Goal: Information Seeking & Learning: Learn about a topic

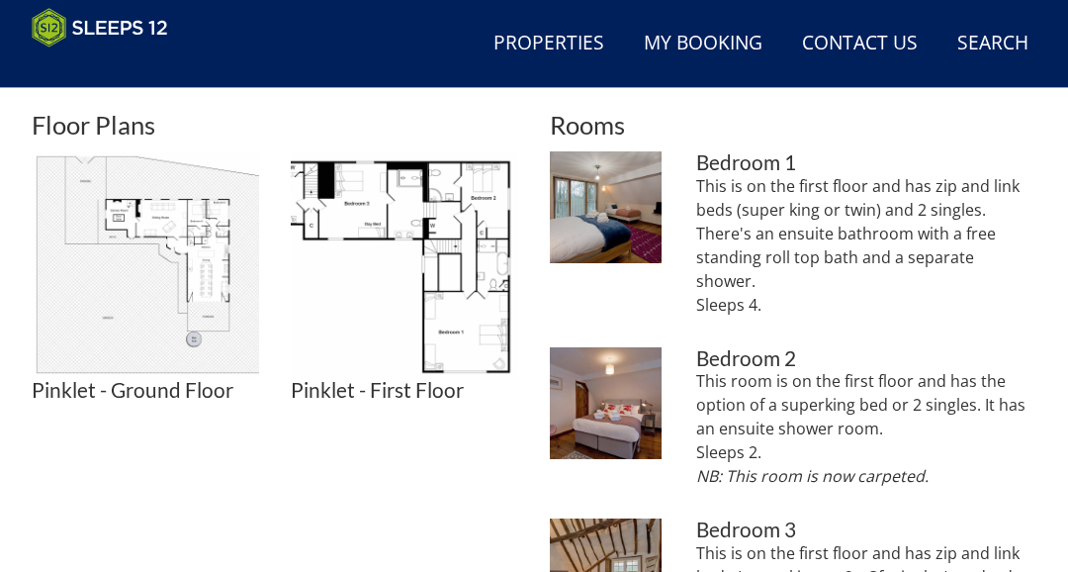
scroll to position [774, 0]
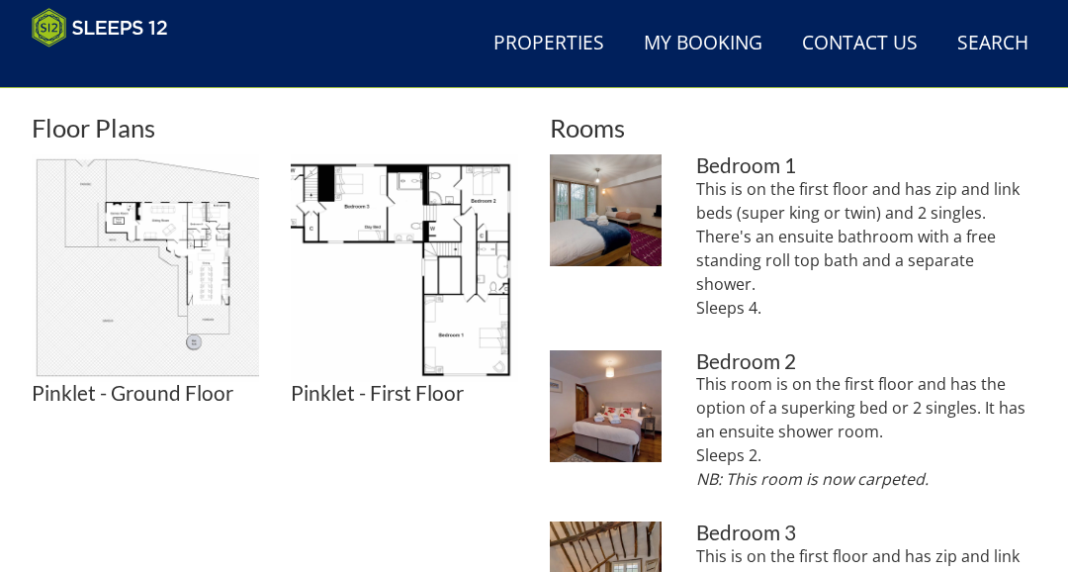
click at [589, 351] on img at bounding box center [606, 406] width 112 height 112
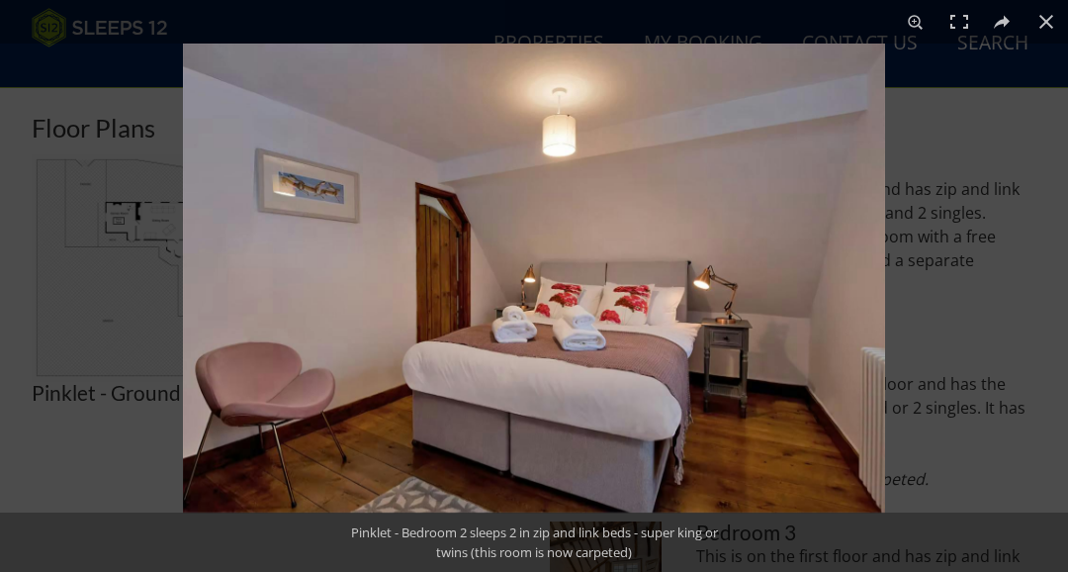
click at [1053, 28] on button at bounding box center [1047, 22] width 44 height 44
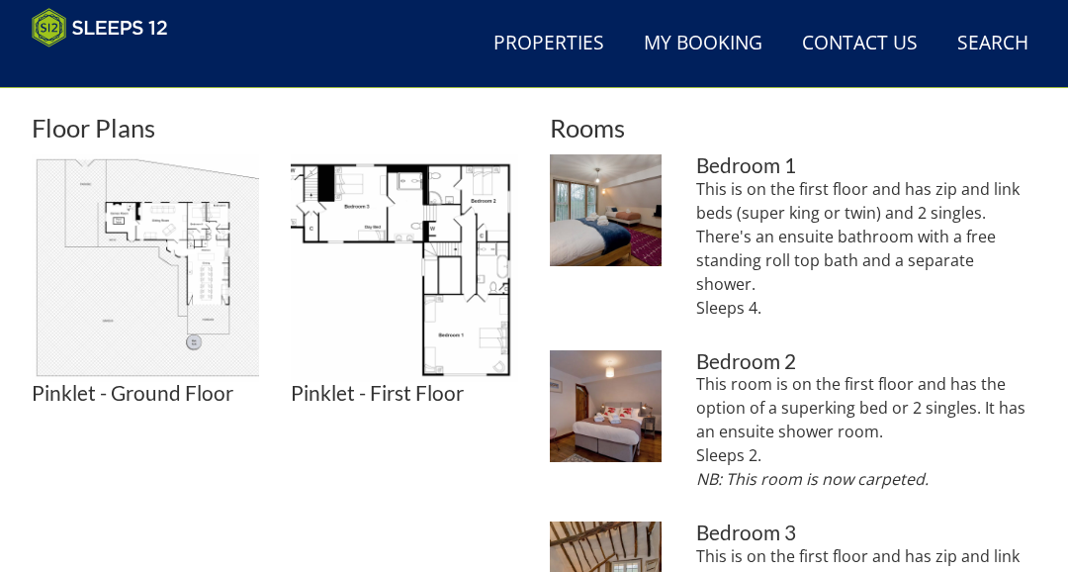
click at [442, 287] on img at bounding box center [404, 267] width 227 height 227
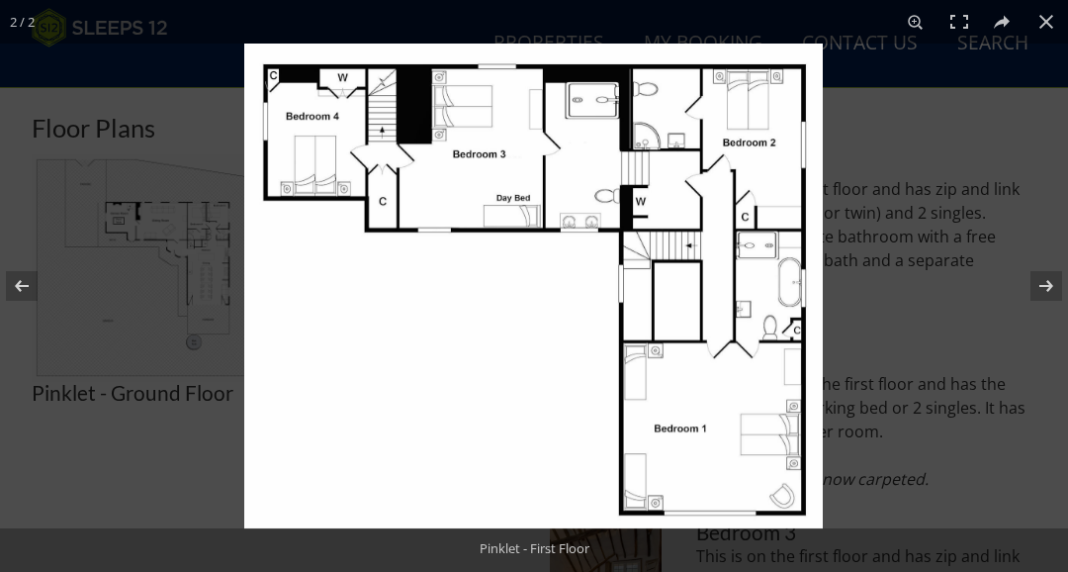
click at [24, 302] on button at bounding box center [34, 285] width 69 height 99
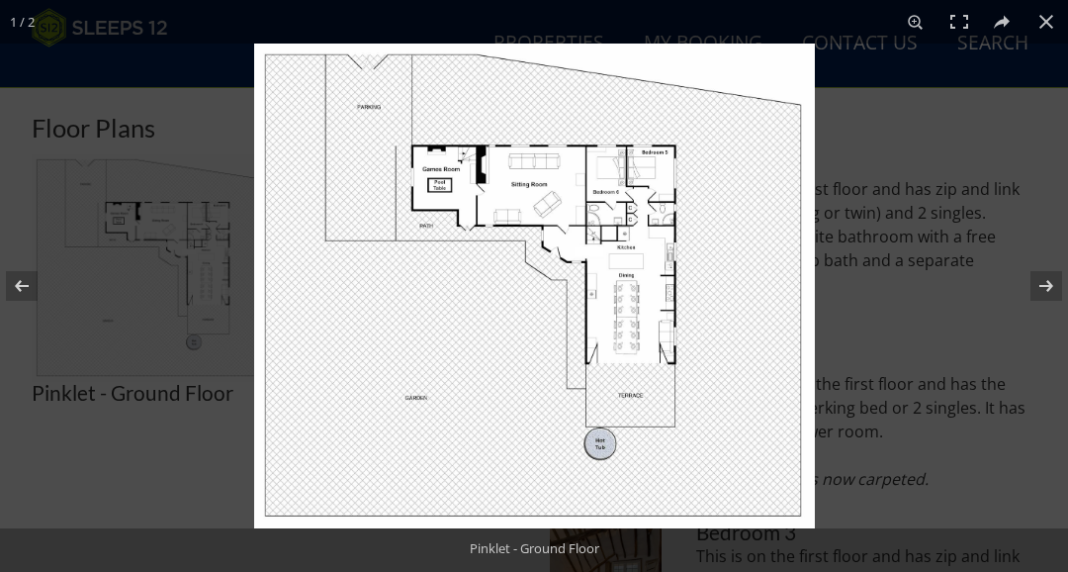
click at [1059, 8] on button at bounding box center [1047, 22] width 44 height 44
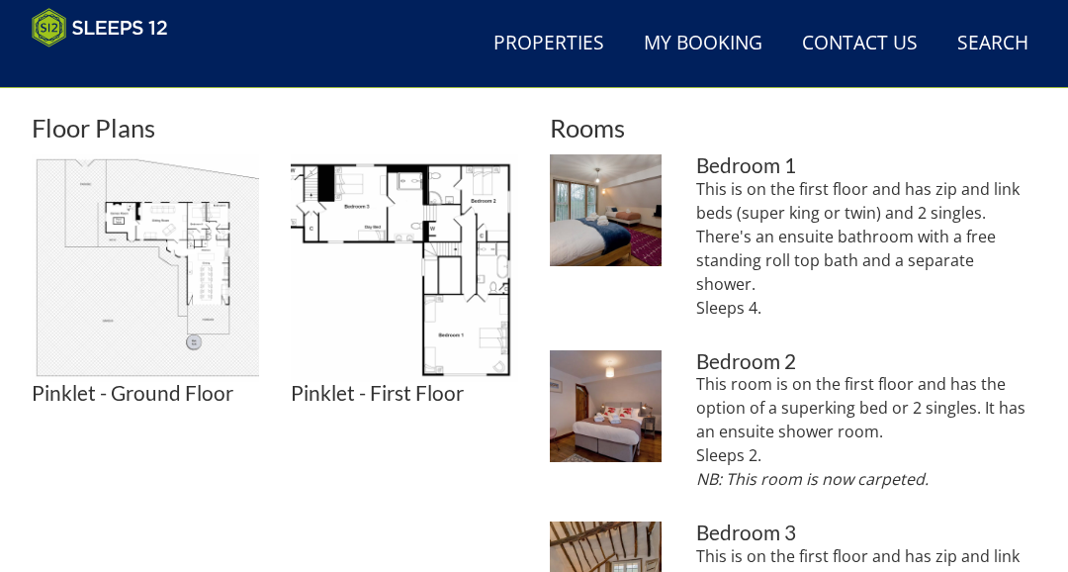
click at [1059, 5] on header "Search Menu Properties My Booking Contact Us 01823 665500 Search Check Availabi…" at bounding box center [534, 44] width 1068 height 88
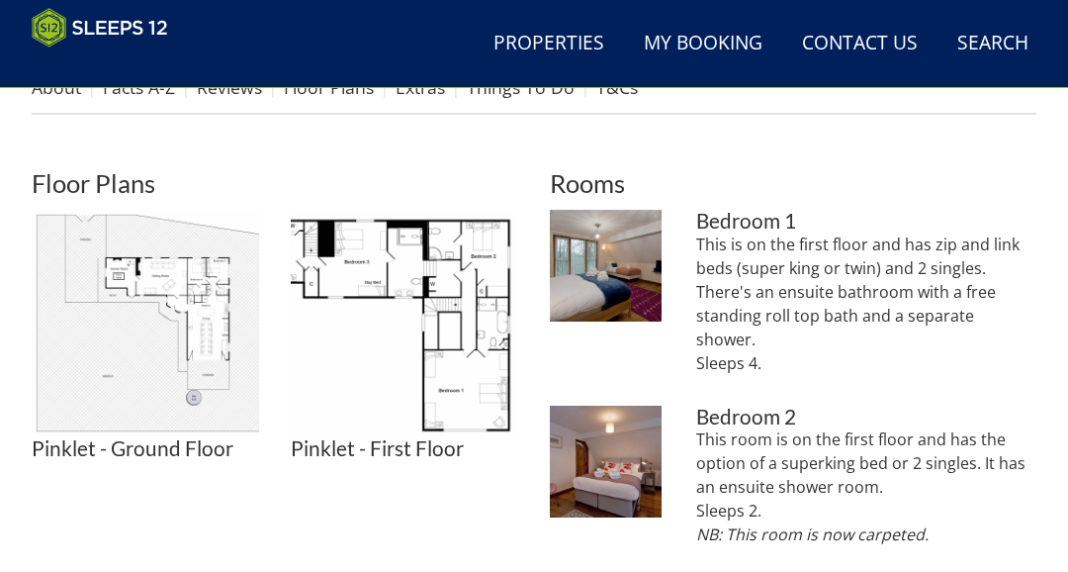
scroll to position [717, 0]
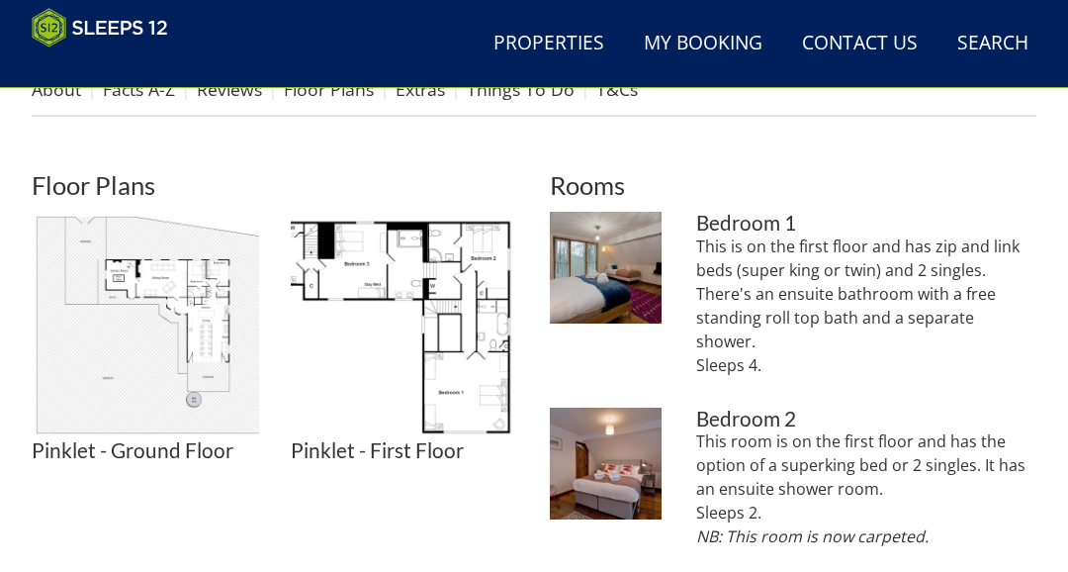
click at [223, 334] on img at bounding box center [145, 325] width 227 height 227
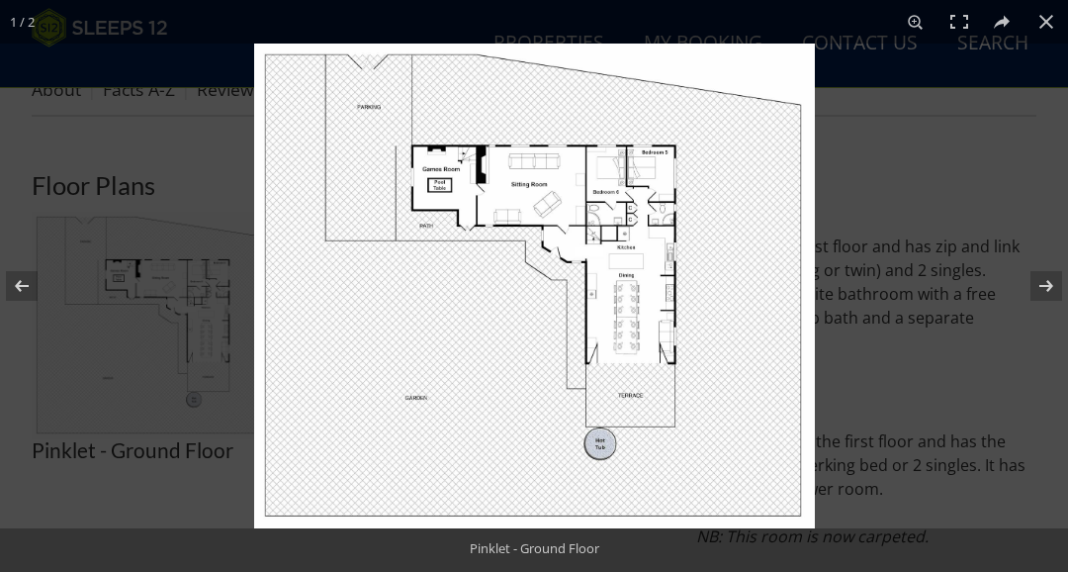
click at [623, 260] on img at bounding box center [534, 286] width 561 height 485
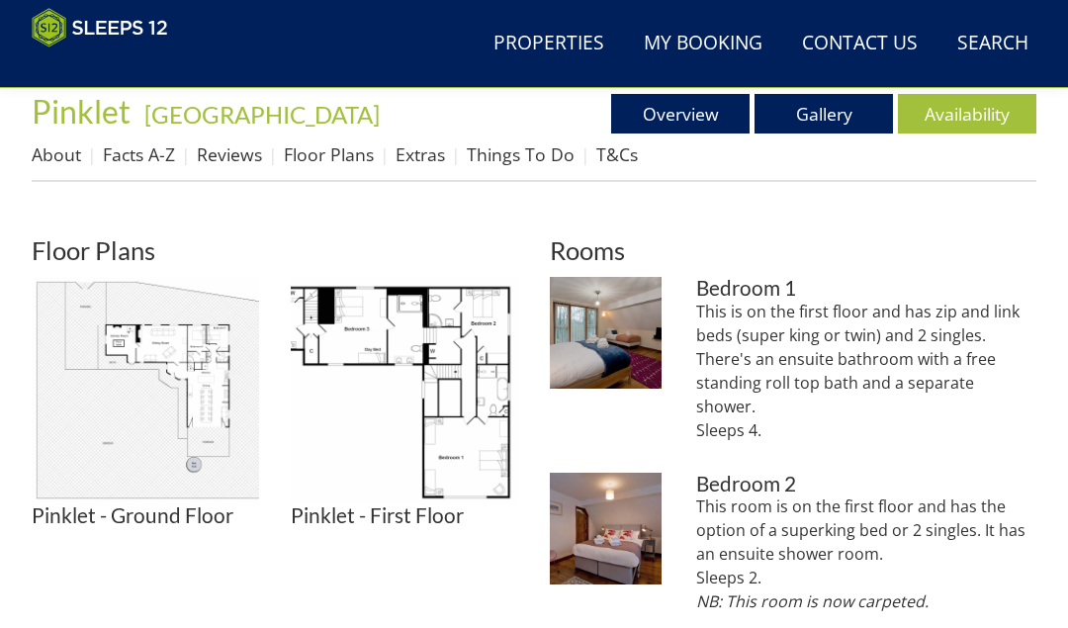
scroll to position [750, 0]
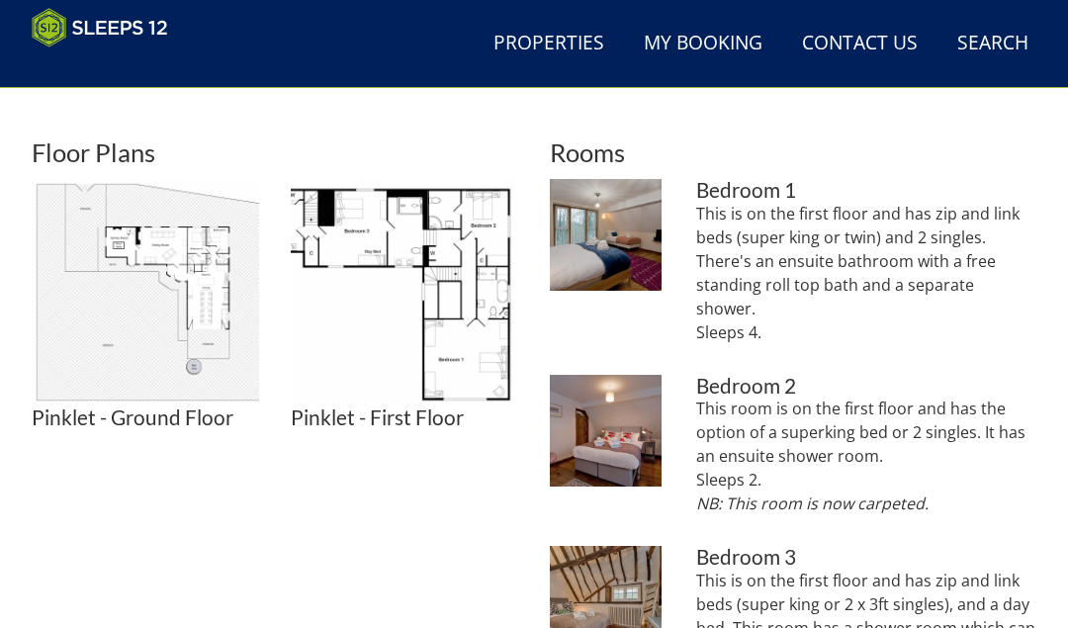
click at [446, 365] on img at bounding box center [404, 292] width 227 height 227
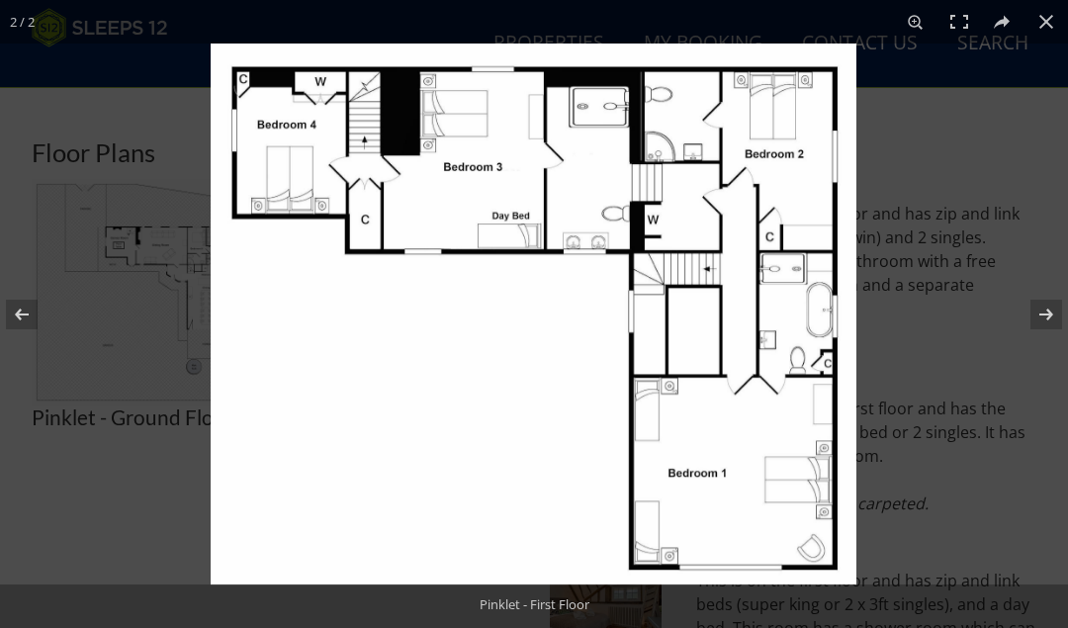
click at [12, 313] on button at bounding box center [34, 314] width 69 height 99
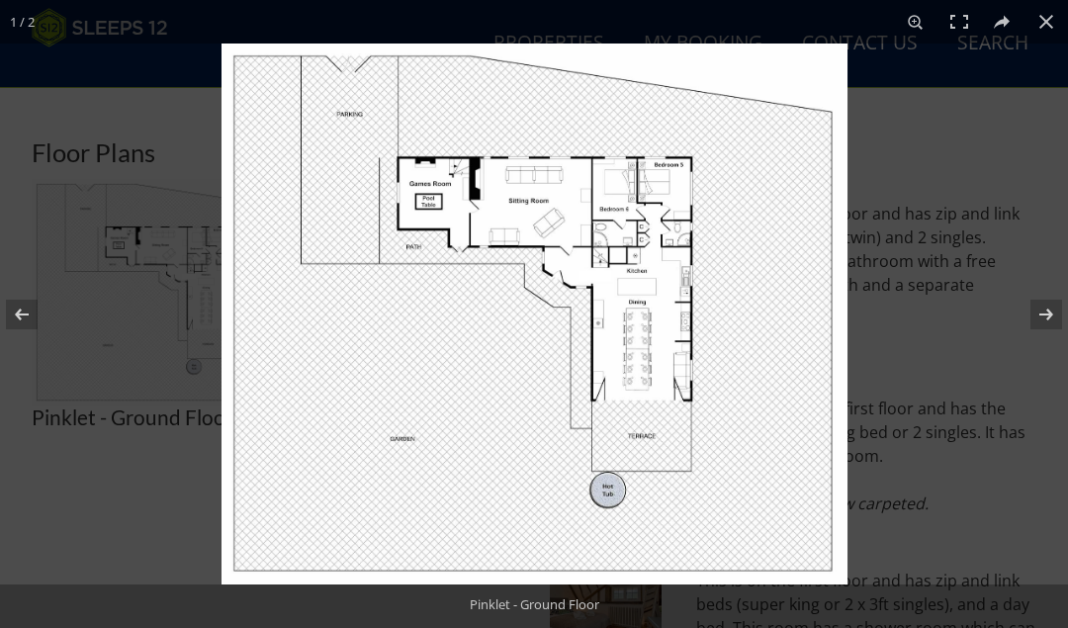
click at [426, 208] on img at bounding box center [535, 314] width 626 height 541
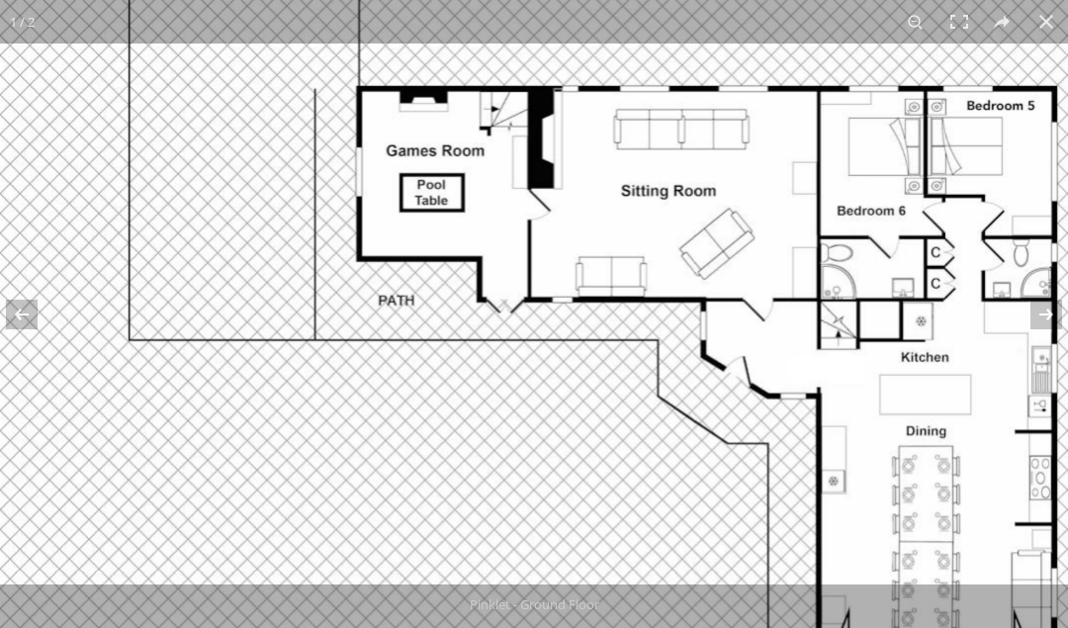
click at [984, 504] on img at bounding box center [682, 459] width 1483 height 1283
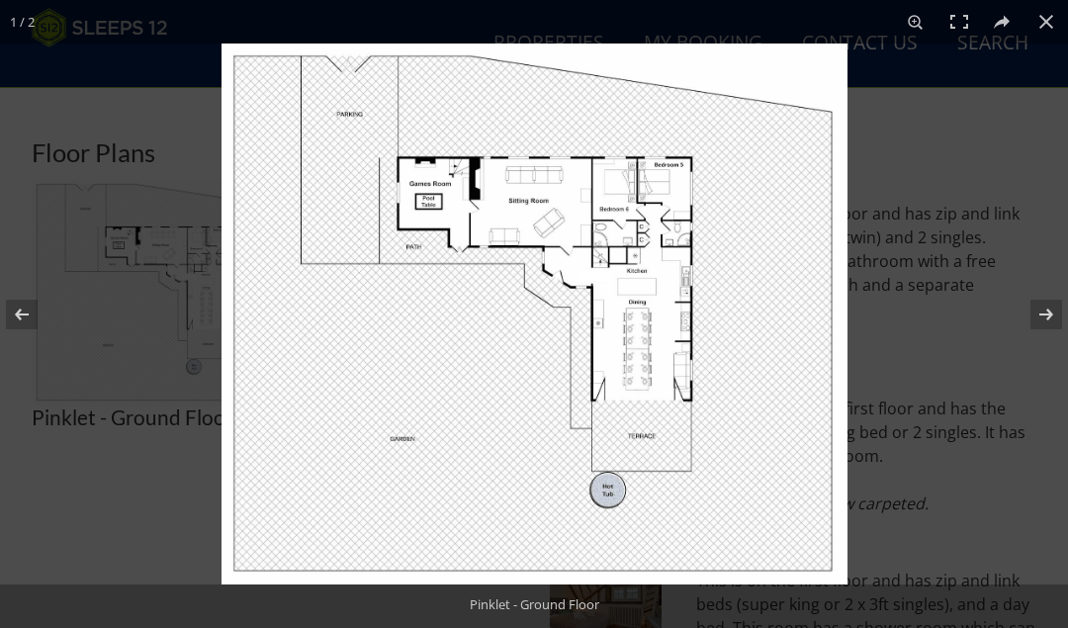
click at [669, 345] on img at bounding box center [535, 314] width 626 height 541
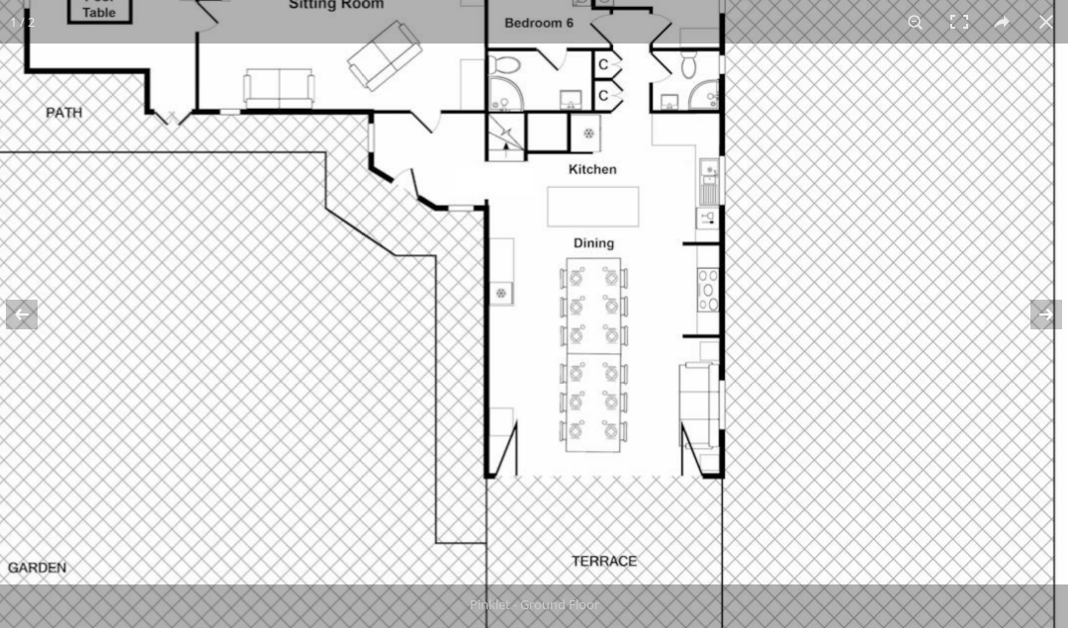
click at [165, 65] on img at bounding box center [349, 271] width 1483 height 1283
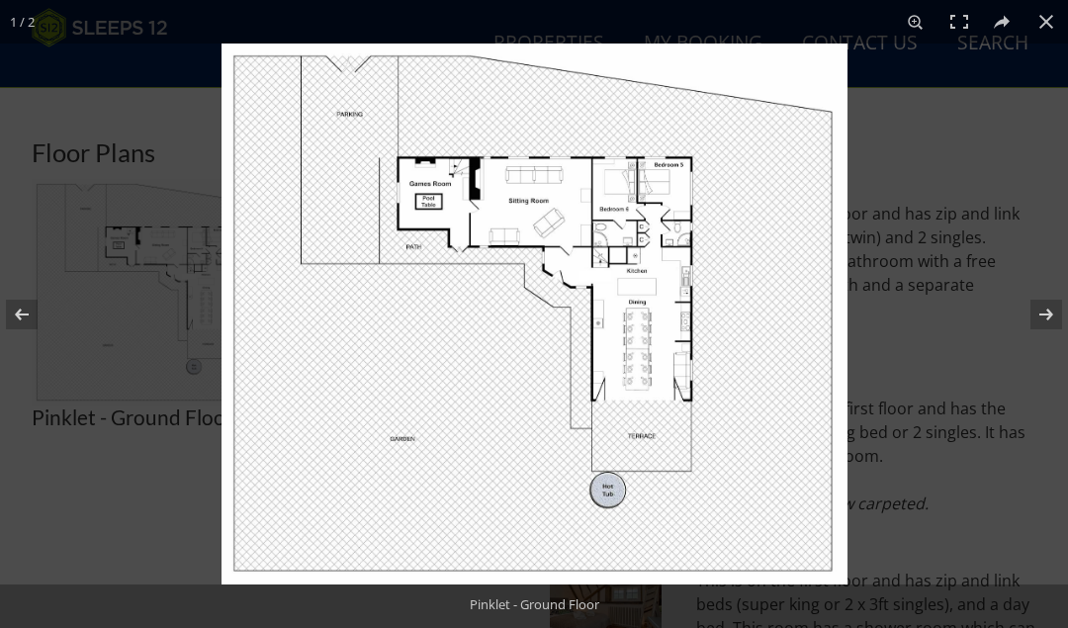
click at [28, 333] on button at bounding box center [34, 314] width 69 height 99
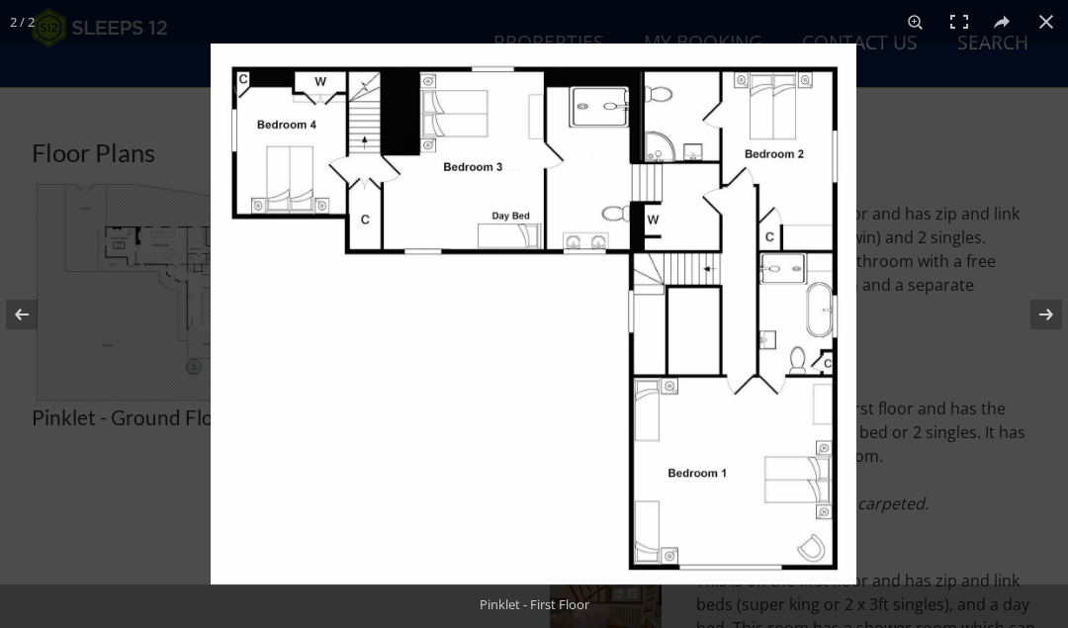
click at [1035, 39] on button at bounding box center [1047, 22] width 44 height 44
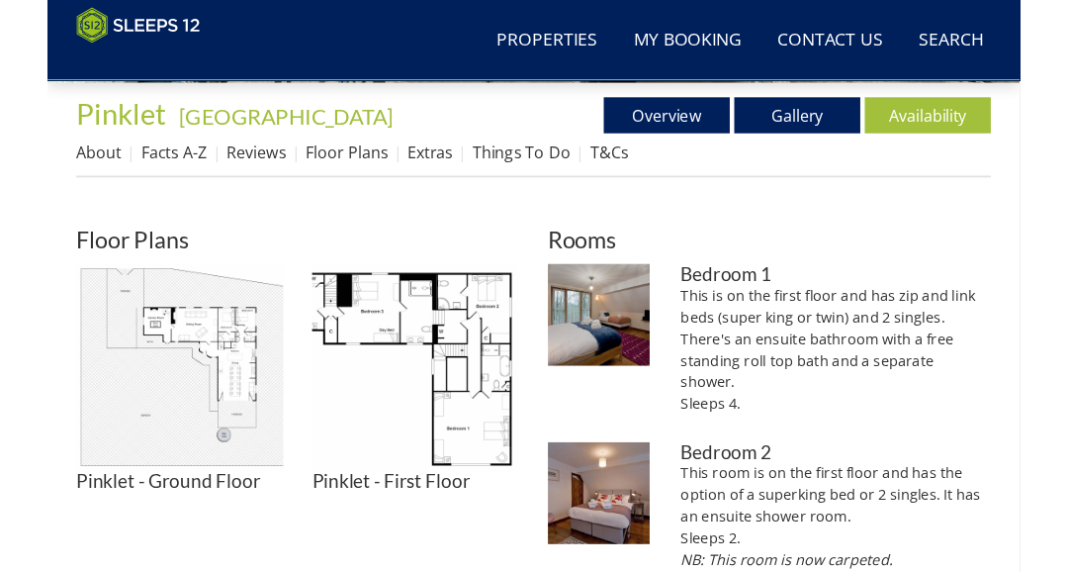
scroll to position [629, 0]
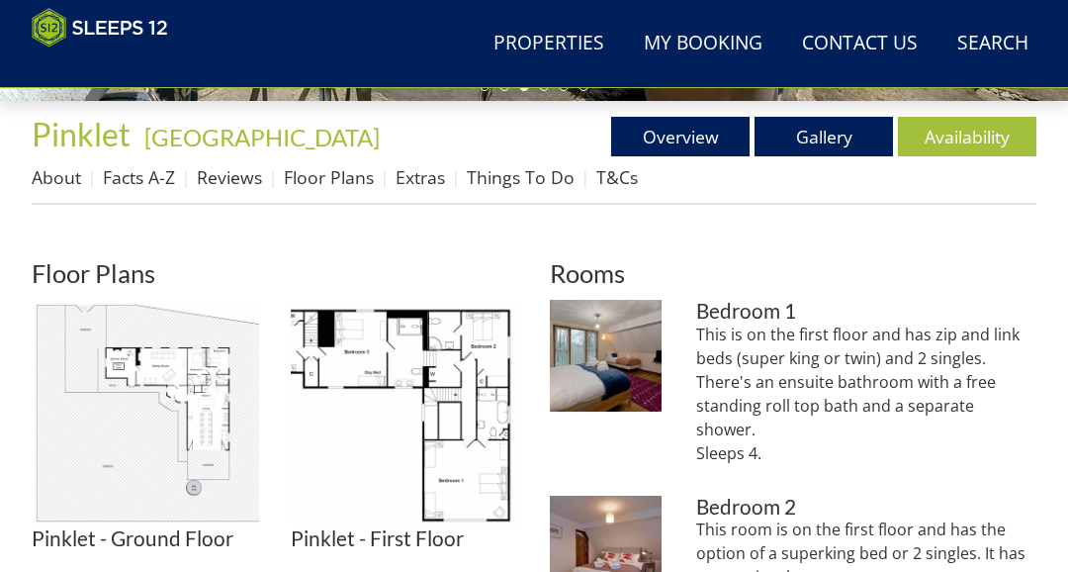
click at [420, 183] on link "Extras" at bounding box center [420, 177] width 49 height 24
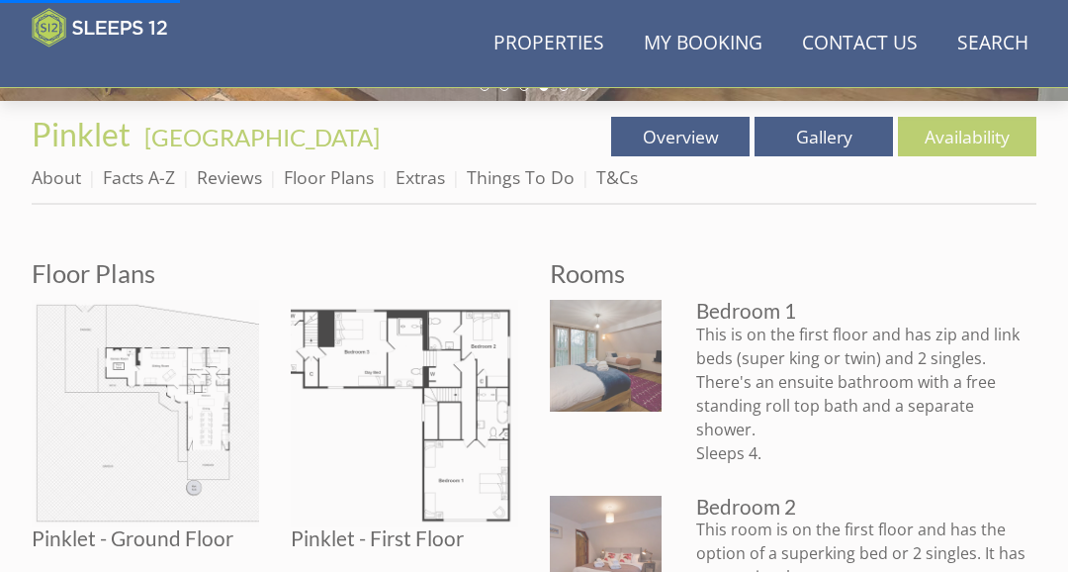
click at [406, 180] on link "Extras" at bounding box center [420, 177] width 49 height 24
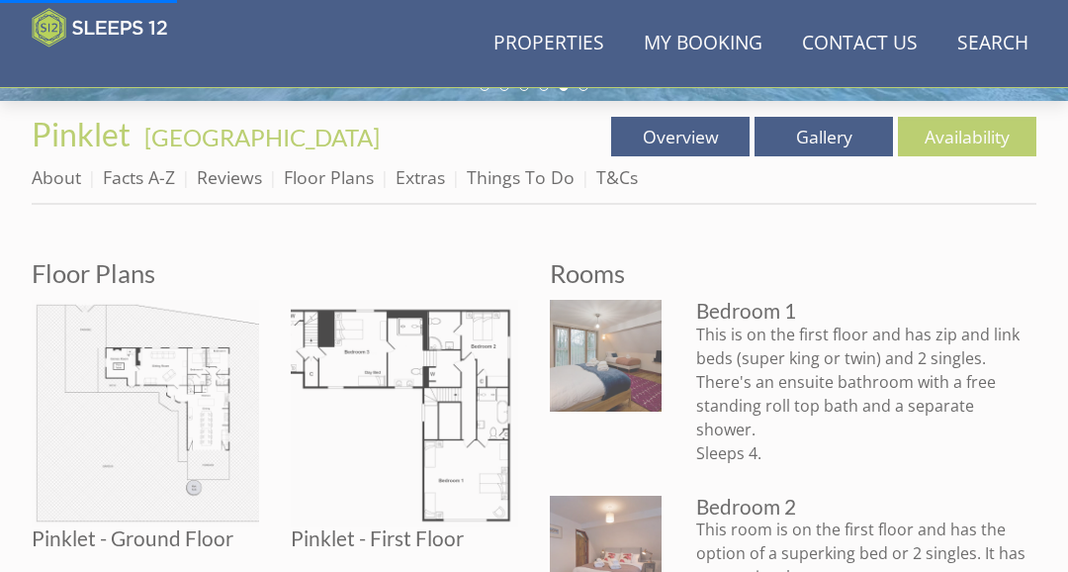
click at [62, 188] on link "About" at bounding box center [56, 177] width 49 height 24
click at [60, 172] on link "About" at bounding box center [56, 177] width 49 height 24
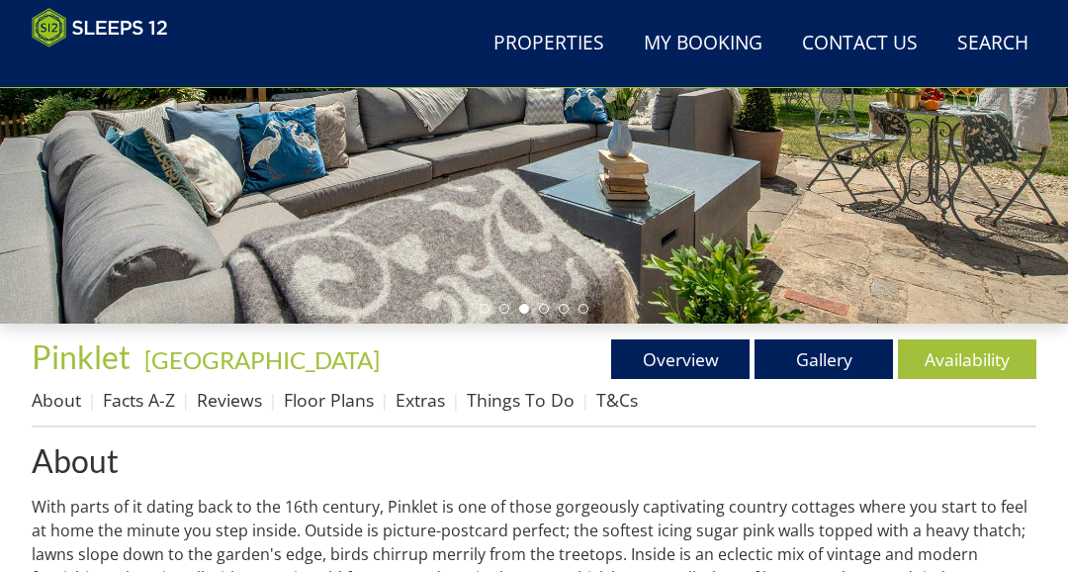
scroll to position [406, 0]
click at [144, 395] on link "Facts A-Z" at bounding box center [139, 400] width 72 height 24
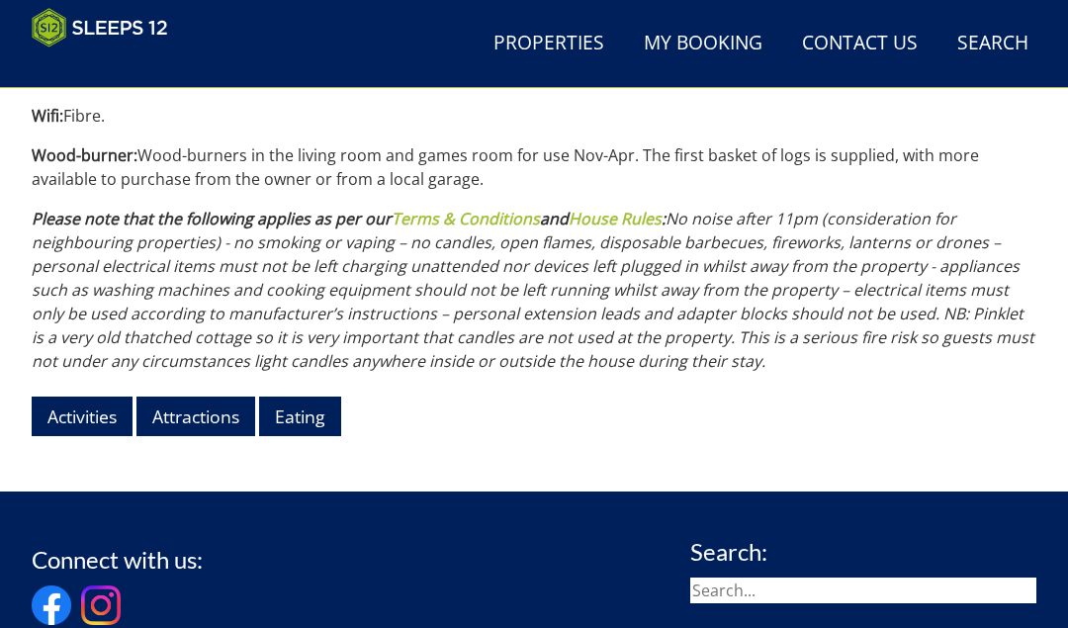
scroll to position [2504, 0]
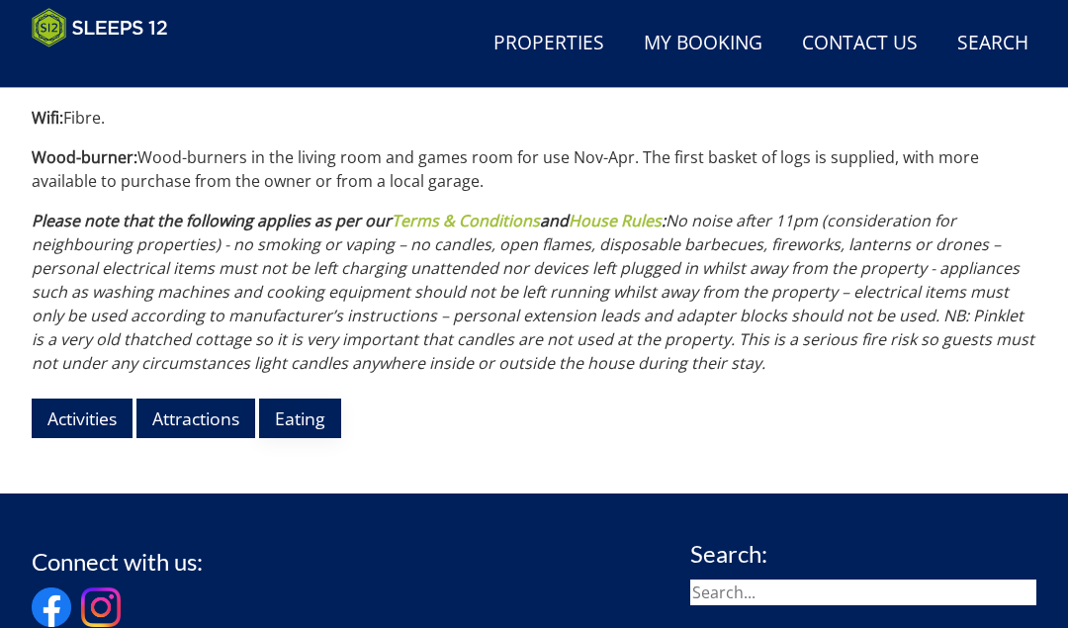
click at [306, 399] on link "Eating" at bounding box center [300, 418] width 82 height 39
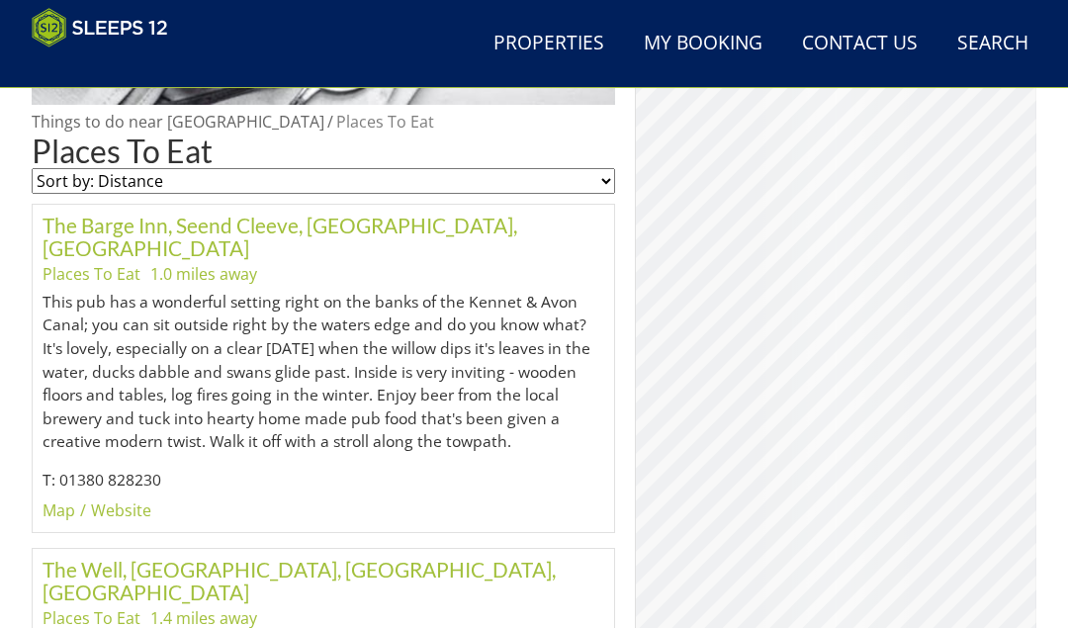
scroll to position [955, 0]
click at [369, 226] on link "The Barge Inn, Seend Cleeve, [GEOGRAPHIC_DATA], [GEOGRAPHIC_DATA]" at bounding box center [280, 236] width 475 height 47
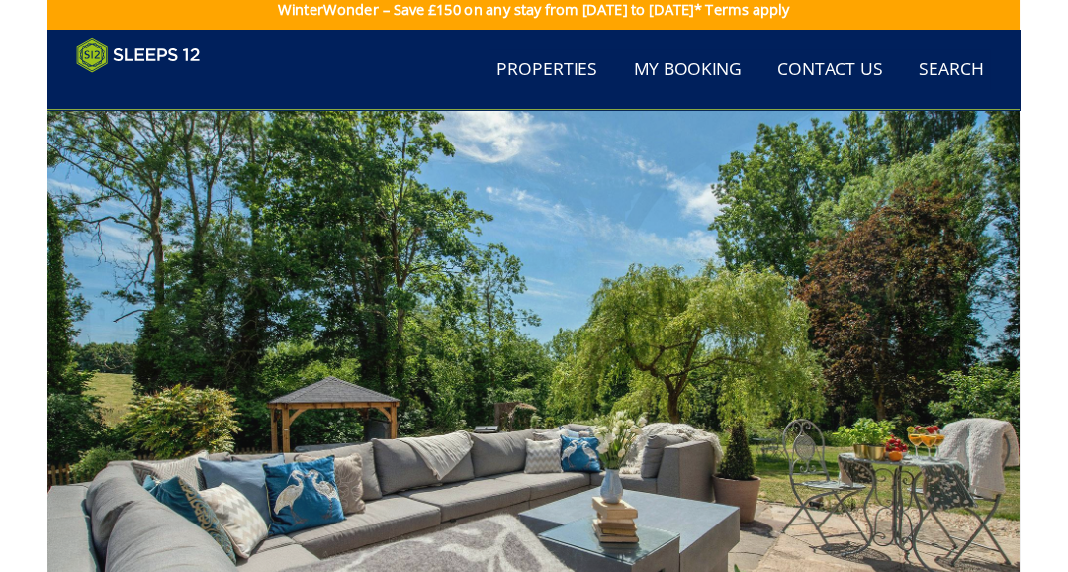
scroll to position [0, 0]
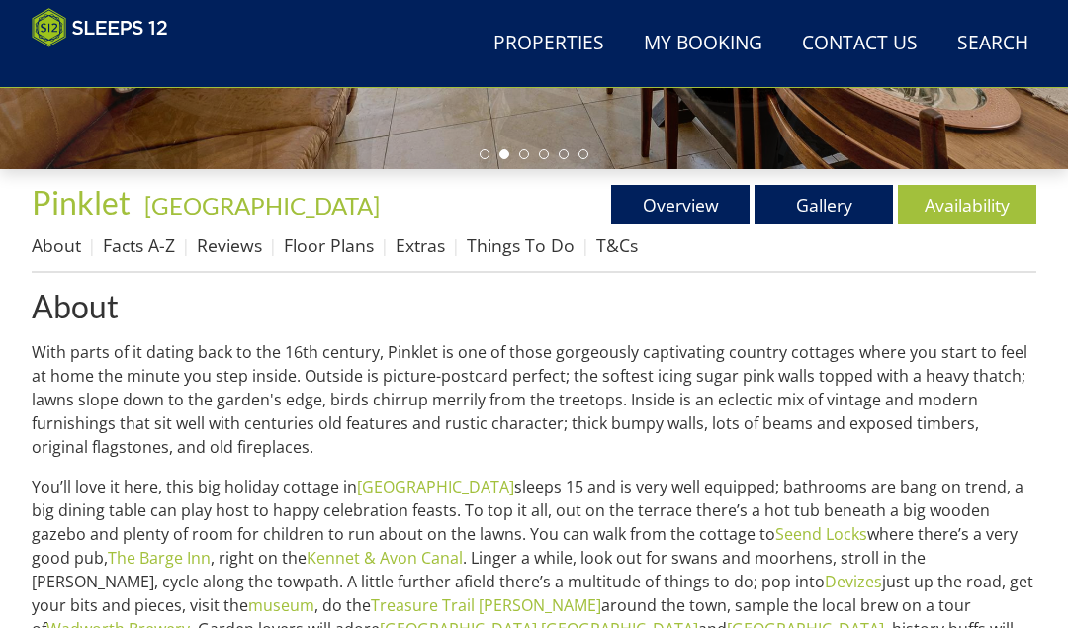
scroll to position [561, 0]
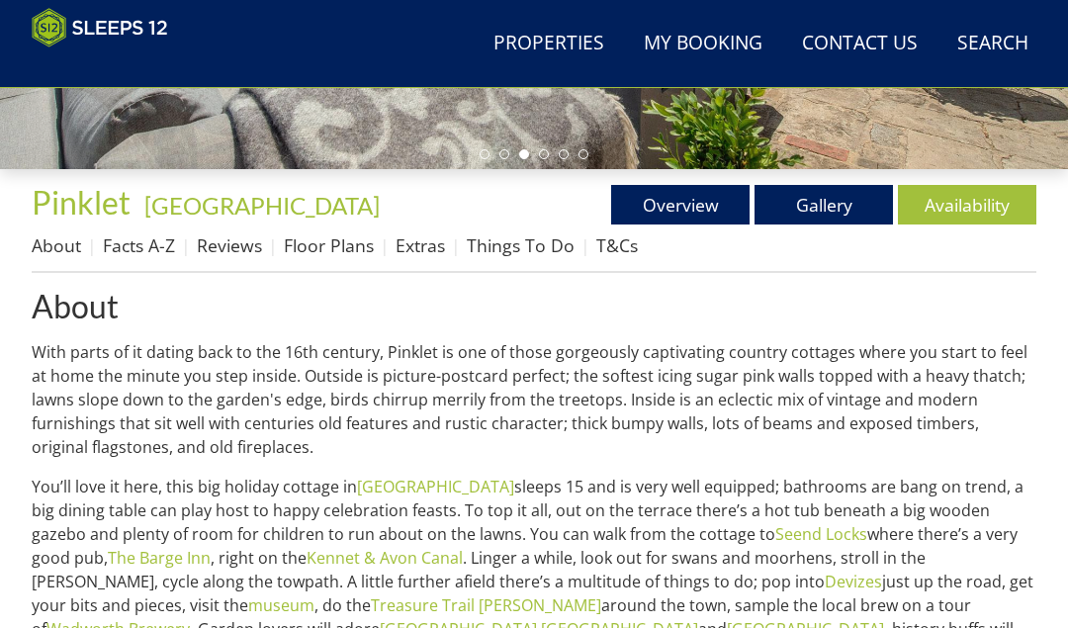
click at [138, 238] on link "Facts A-Z" at bounding box center [139, 245] width 72 height 24
